Goal: Task Accomplishment & Management: Use online tool/utility

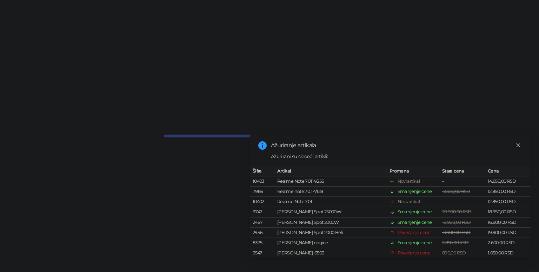
click at [519, 143] on icon "close" at bounding box center [518, 145] width 4 height 4
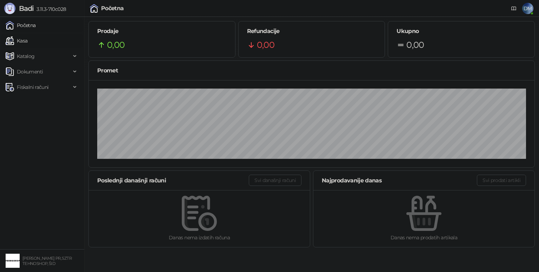
click at [23, 41] on link "Kasa" at bounding box center [17, 41] width 22 height 14
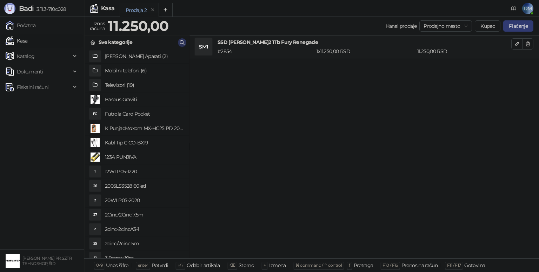
click at [181, 43] on icon "button" at bounding box center [182, 43] width 6 height 6
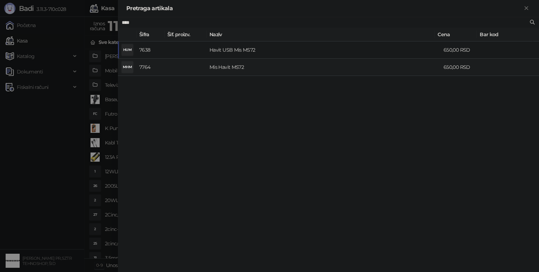
type input "****"
